Goal: Navigation & Orientation: Go to known website

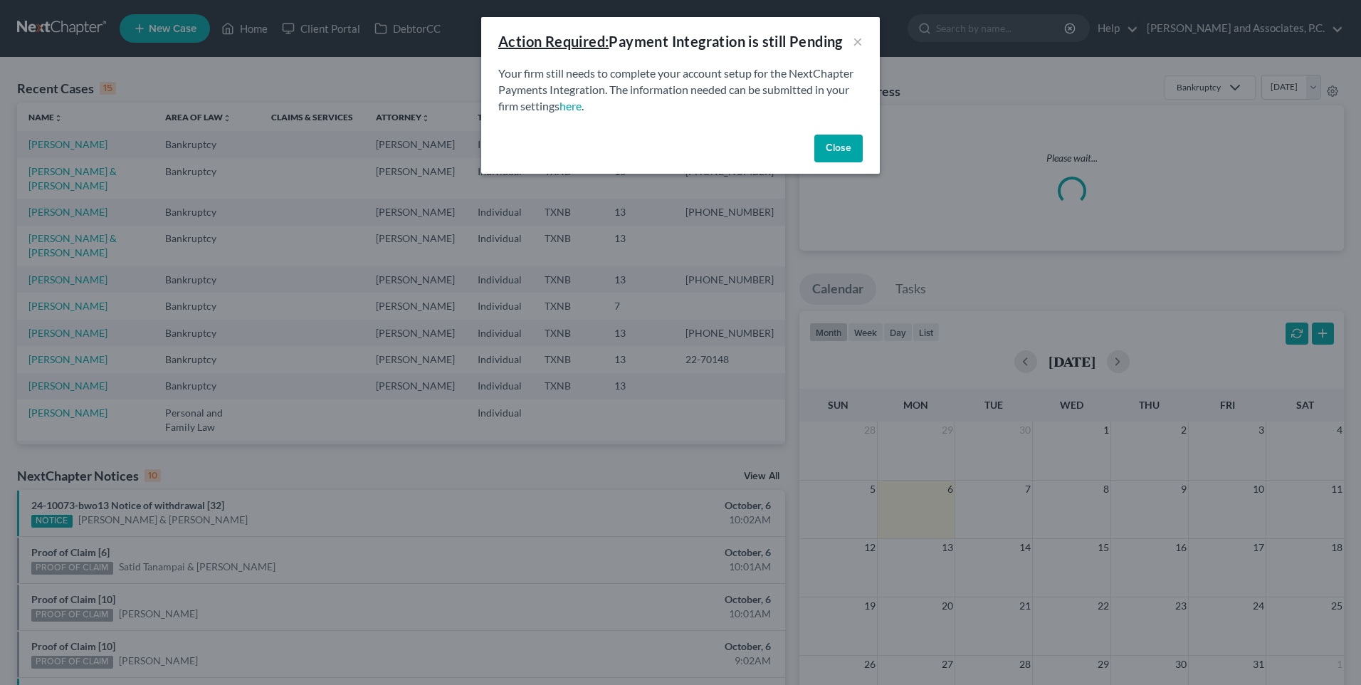
click at [831, 152] on button "Close" at bounding box center [838, 149] width 48 height 28
